Goal: Use online tool/utility: Utilize a website feature to perform a specific function

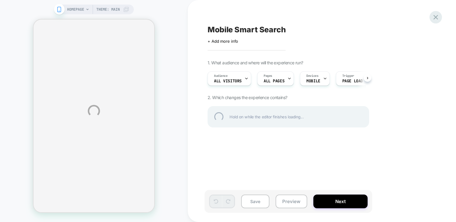
click at [432, 16] on div at bounding box center [435, 17] width 12 height 12
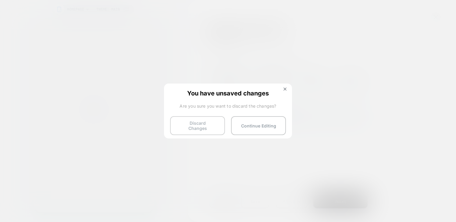
click at [208, 127] on button "Discard Changes" at bounding box center [197, 125] width 55 height 19
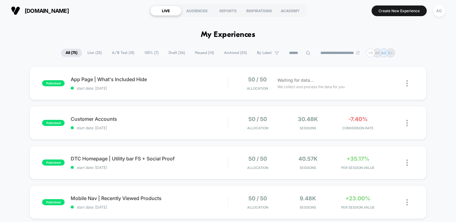
click at [169, 52] on span "Draft ( 36 )" at bounding box center [177, 53] width 26 height 8
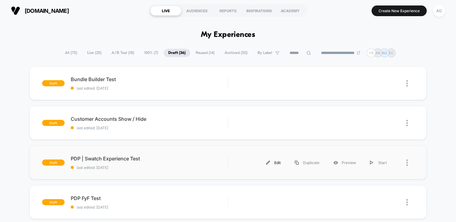
click at [277, 163] on div "Edit" at bounding box center [273, 163] width 29 height 14
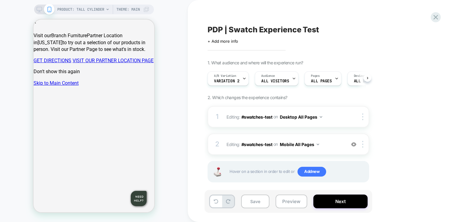
scroll to position [0, 0]
click at [134, 10] on span "Theme: MAIN" at bounding box center [127, 10] width 23 height 10
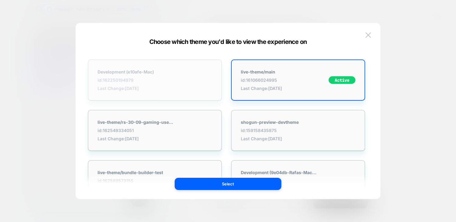
click at [147, 85] on div "Development (e10afe-Mac) id: 162250194979 Last Change: [DATE]" at bounding box center [126, 80] width 56 height 22
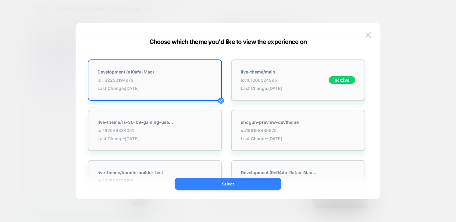
click at [247, 184] on button "Select" at bounding box center [228, 184] width 107 height 12
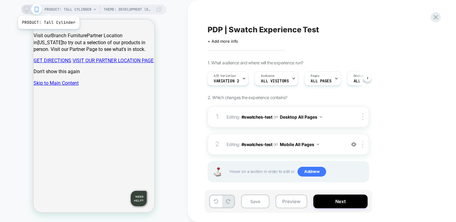
scroll to position [0, 1]
click at [48, 8] on span "PRODUCT: Tall Cylinder" at bounding box center [67, 10] width 47 height 10
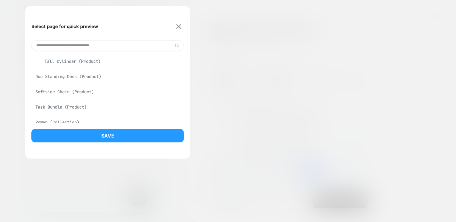
scroll to position [0, 0]
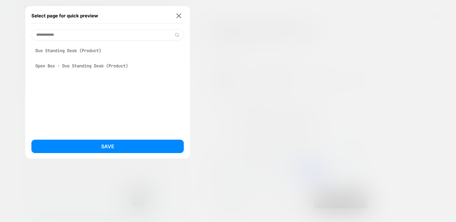
type input "**********"
click at [76, 52] on div "Duo Standing Desk (Product)" at bounding box center [107, 51] width 152 height 12
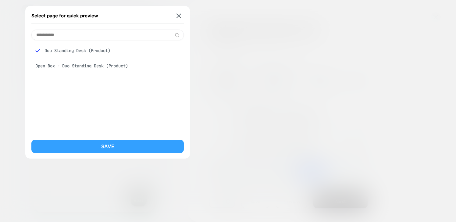
click at [137, 145] on button "Save" at bounding box center [107, 146] width 152 height 13
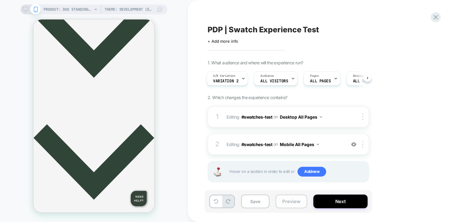
click at [288, 203] on button "Preview" at bounding box center [292, 201] width 32 height 14
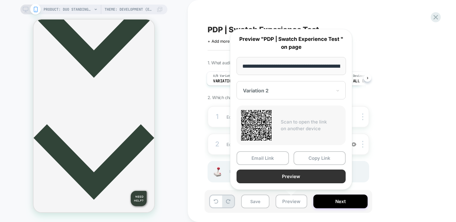
click at [297, 173] on button "Preview" at bounding box center [291, 176] width 109 height 14
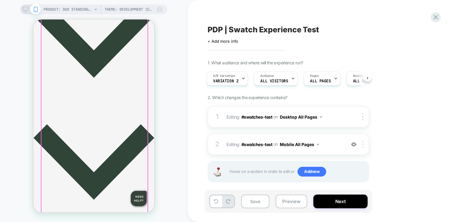
scroll to position [246, 0]
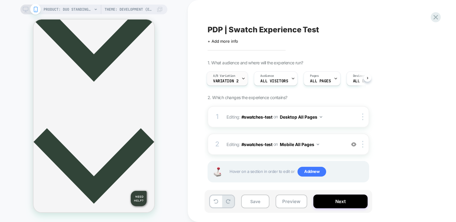
click at [234, 79] on span "Variation 2" at bounding box center [225, 81] width 25 height 4
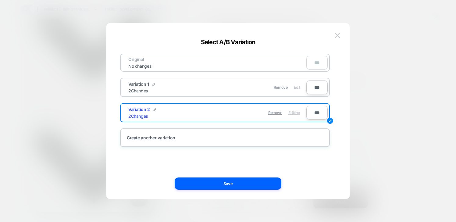
click at [298, 87] on span "Edit" at bounding box center [297, 87] width 6 height 5
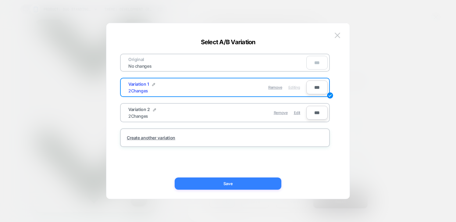
click at [250, 185] on button "Save" at bounding box center [228, 183] width 107 height 12
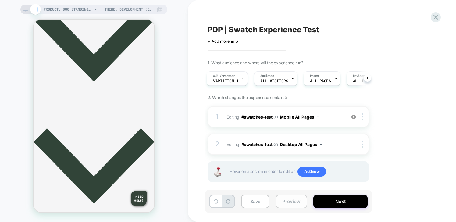
click at [299, 203] on button "Preview" at bounding box center [292, 201] width 32 height 14
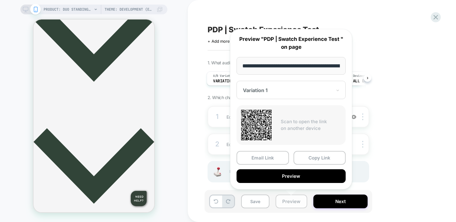
scroll to position [0, 137]
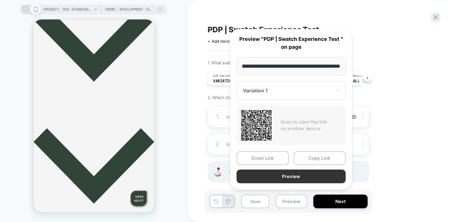
click at [311, 177] on button "Preview" at bounding box center [291, 176] width 109 height 14
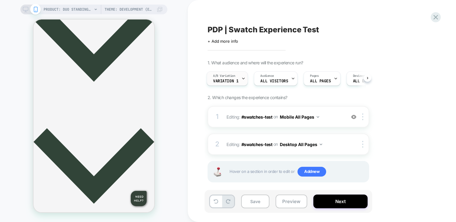
click at [231, 80] on span "Variation 1" at bounding box center [225, 81] width 25 height 4
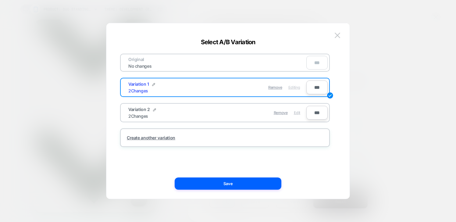
click at [298, 112] on span "Edit" at bounding box center [297, 112] width 6 height 5
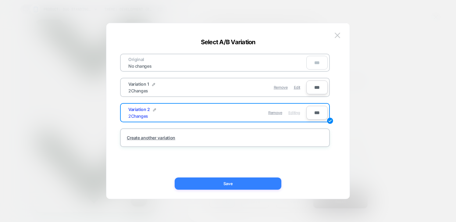
click at [246, 182] on button "Save" at bounding box center [228, 183] width 107 height 12
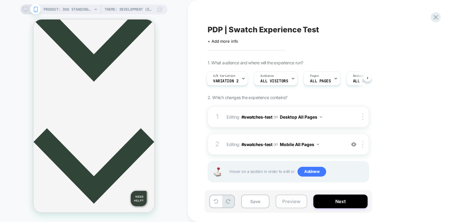
click at [294, 202] on button "Preview" at bounding box center [292, 201] width 32 height 14
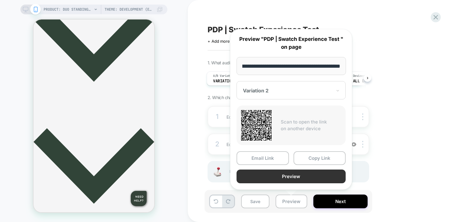
click at [290, 178] on button "Preview" at bounding box center [291, 176] width 109 height 14
